Goal: Navigation & Orientation: Find specific page/section

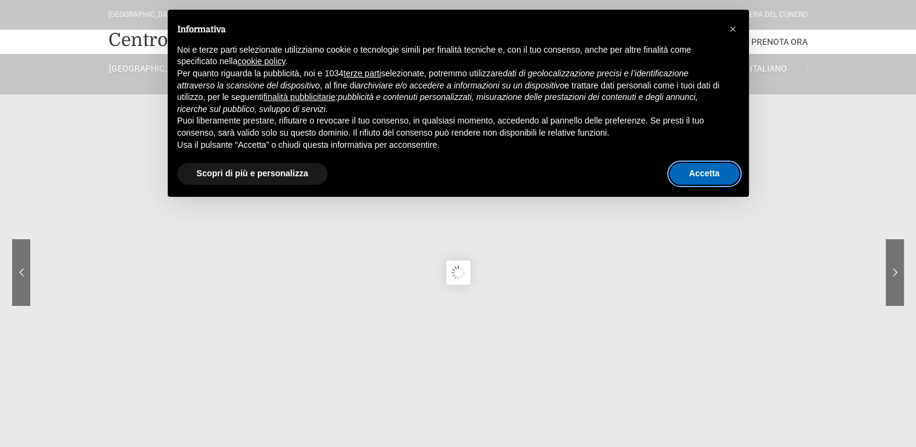
click at [691, 181] on button "Accetta" at bounding box center [705, 174] width 70 height 22
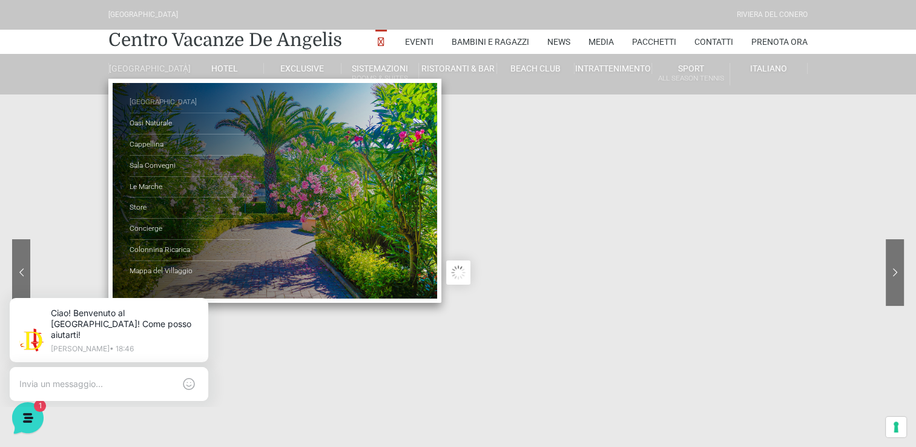
click at [148, 113] on link "[GEOGRAPHIC_DATA]" at bounding box center [190, 102] width 121 height 21
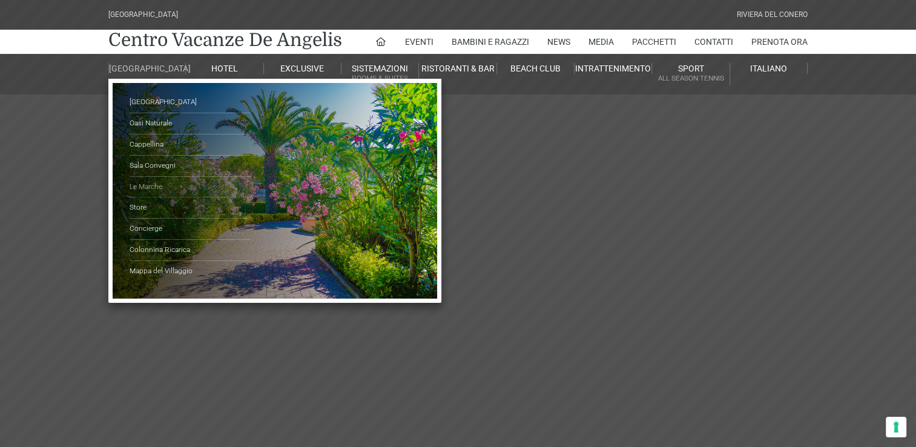
click at [150, 190] on link "Le Marche" at bounding box center [190, 187] width 121 height 21
